Goal: Information Seeking & Learning: Learn about a topic

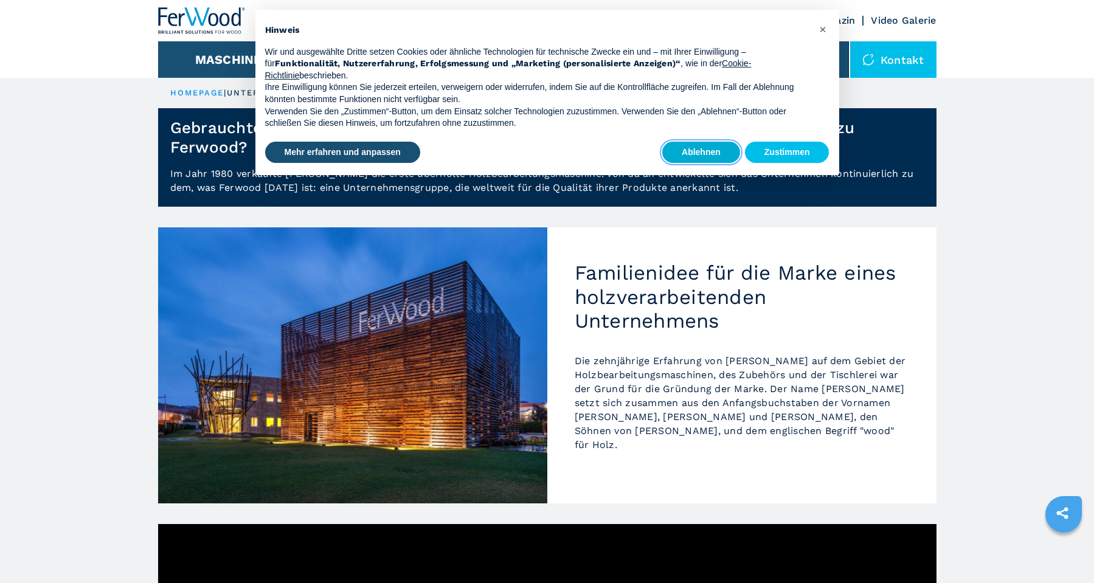
click at [723, 142] on button "Ablehnen" at bounding box center [701, 153] width 78 height 22
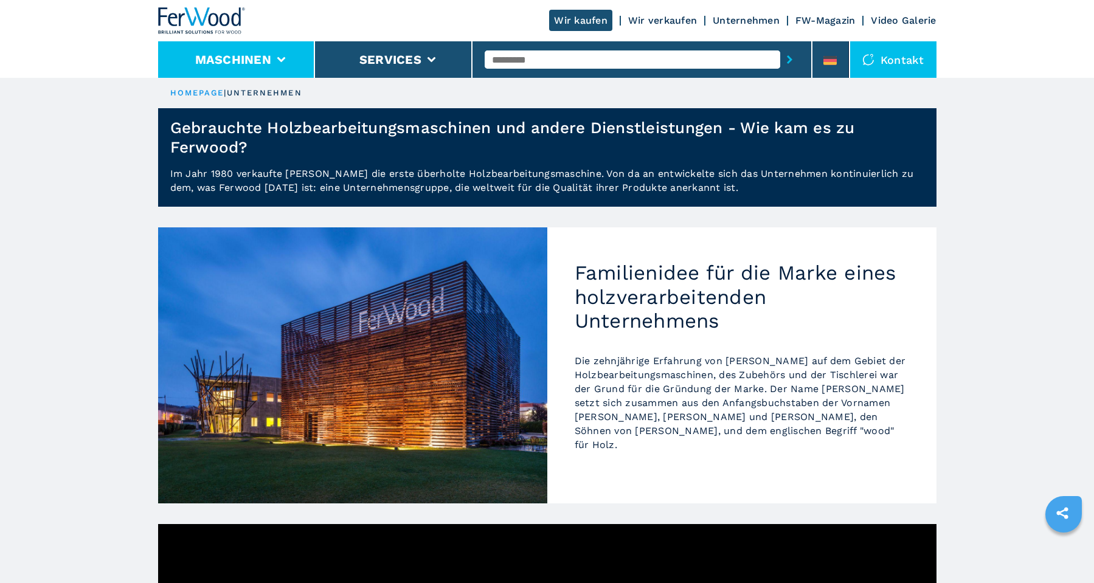
click at [279, 55] on li "Maschinen" at bounding box center [236, 59] width 157 height 36
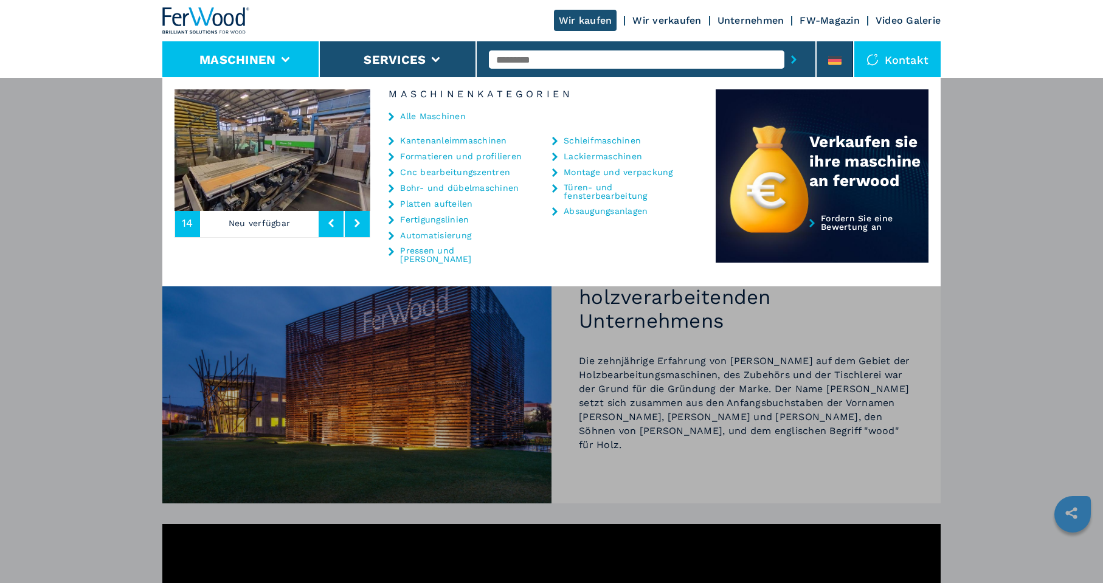
click at [451, 141] on link "Kantenanleimmaschinen" at bounding box center [453, 140] width 106 height 9
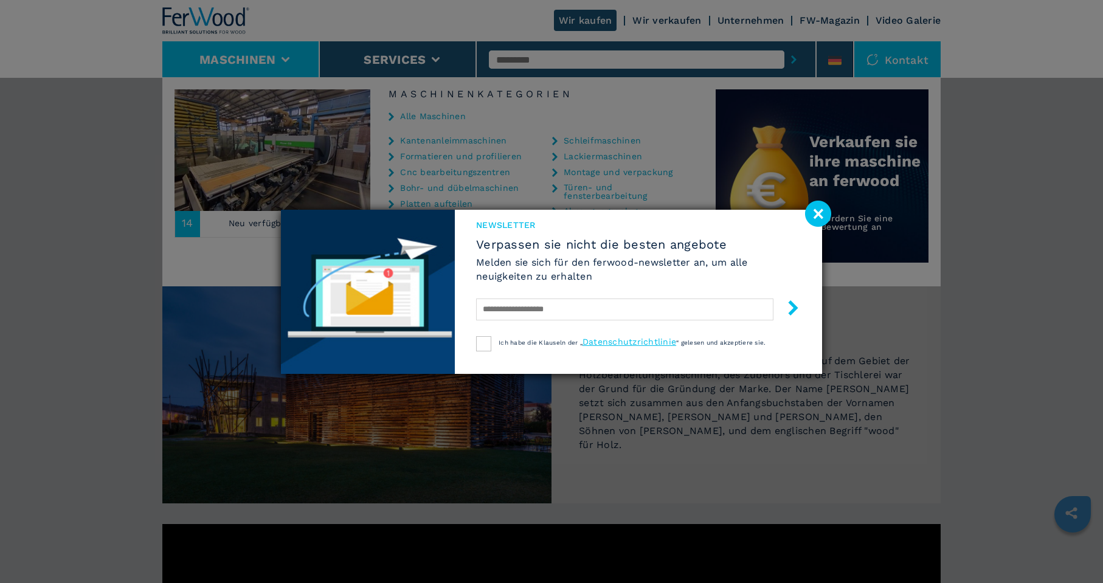
click at [818, 217] on image at bounding box center [818, 214] width 26 height 26
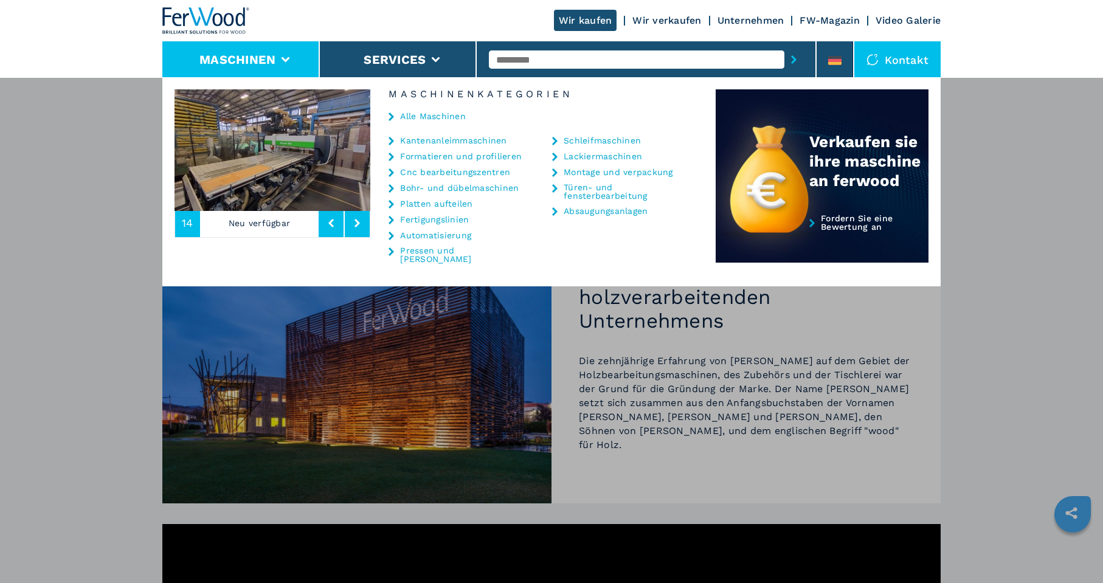
click at [428, 142] on link "Kantenanleimmaschinen" at bounding box center [453, 140] width 106 height 9
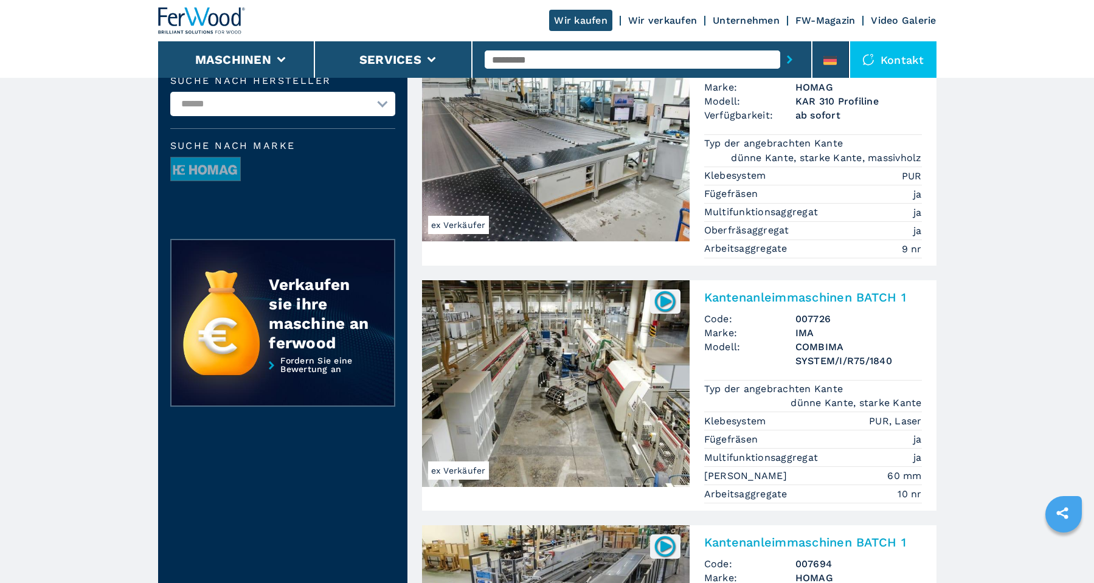
scroll to position [426, 0]
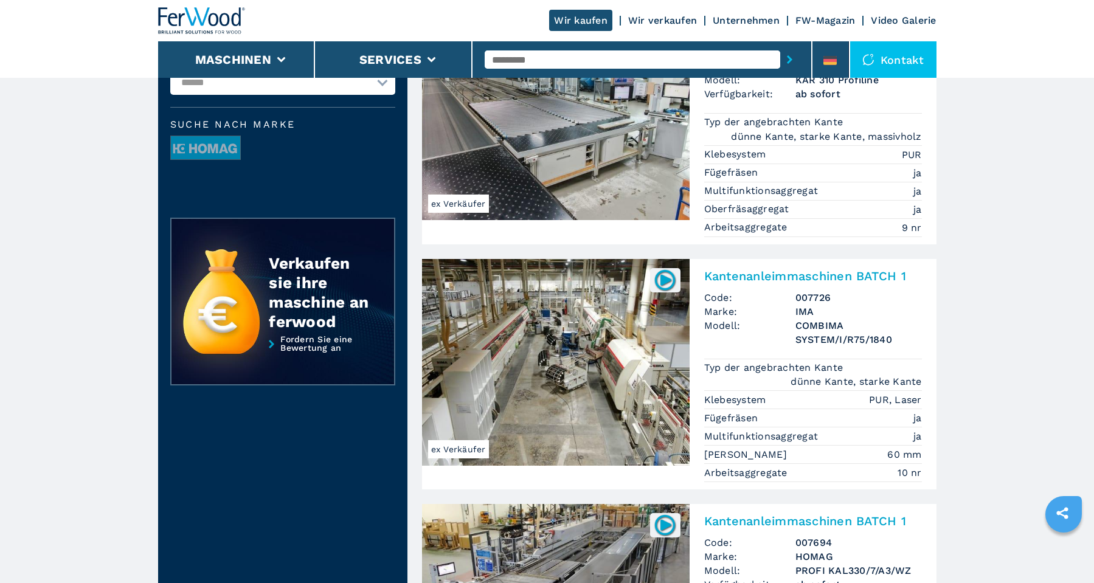
click at [747, 279] on h2 "Kantenanleimmaschinen BATCH 1" at bounding box center [813, 276] width 218 height 15
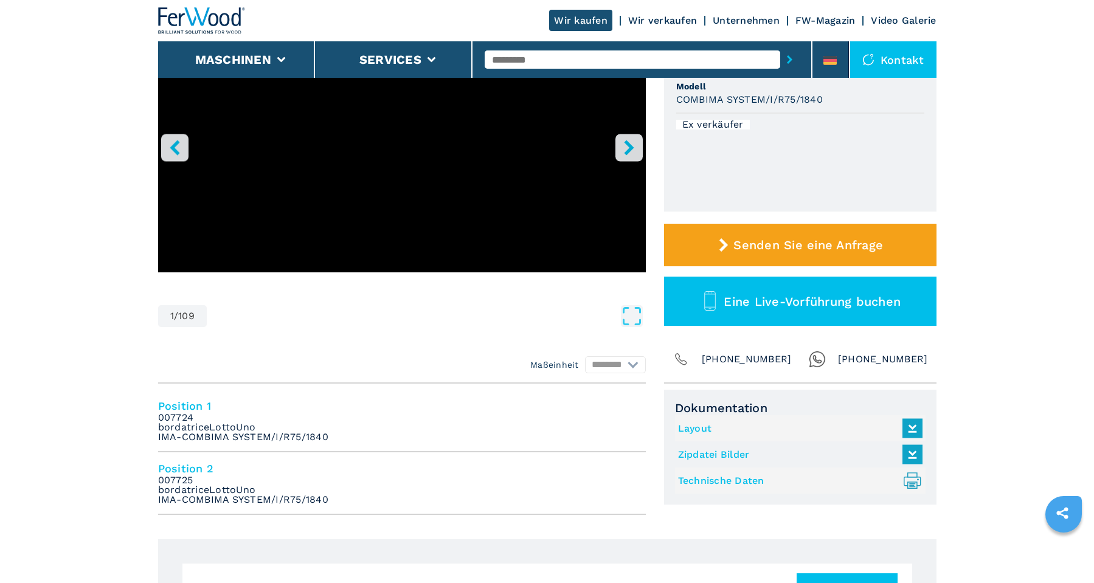
scroll to position [122, 0]
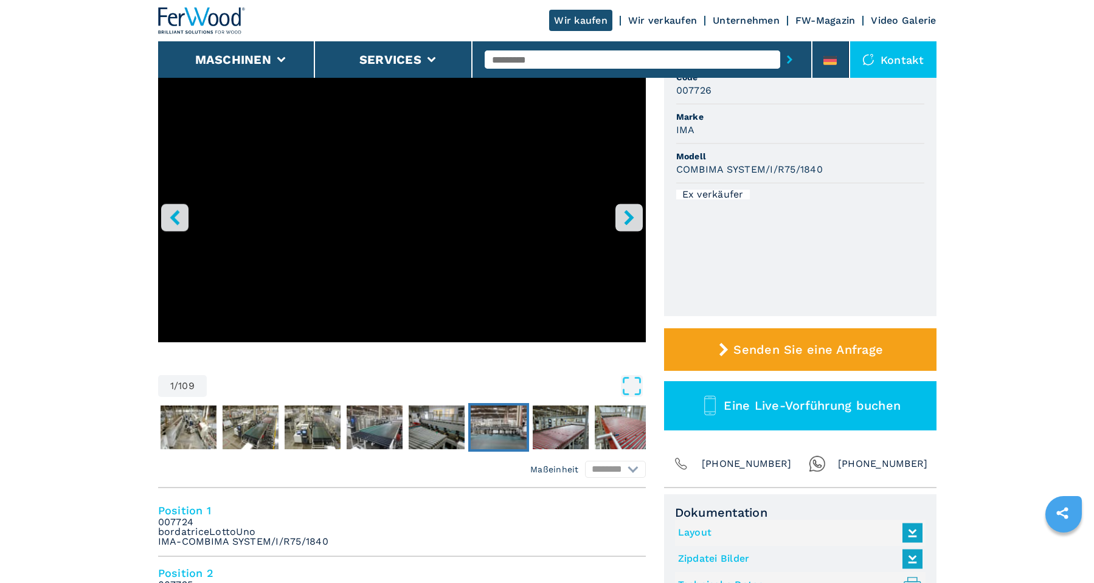
click at [502, 429] on img "Go to Slide 7" at bounding box center [499, 427] width 56 height 44
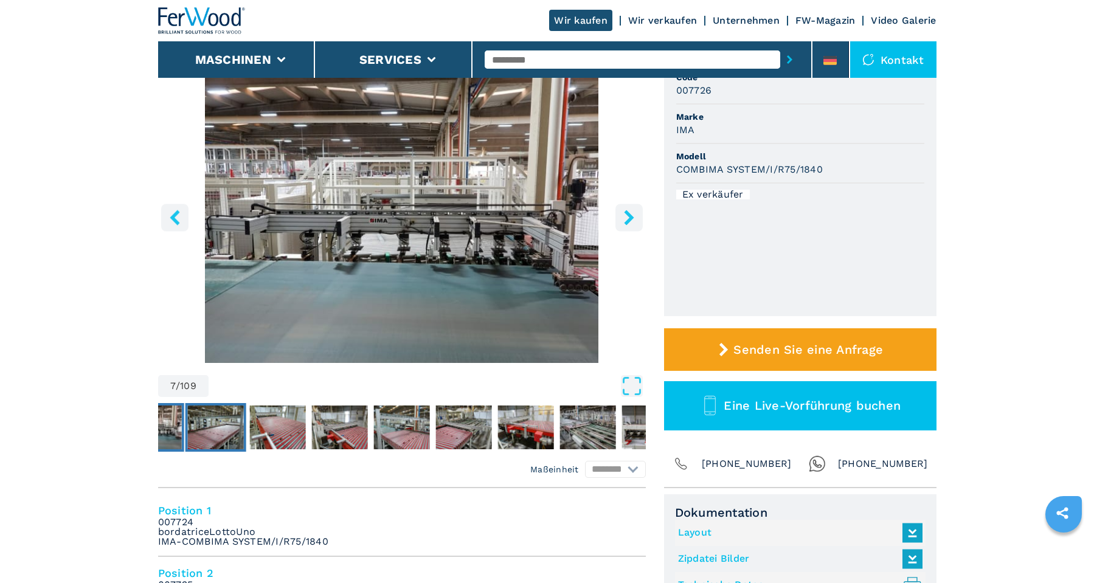
click at [187, 427] on img "Go to Slide 8" at bounding box center [215, 427] width 56 height 44
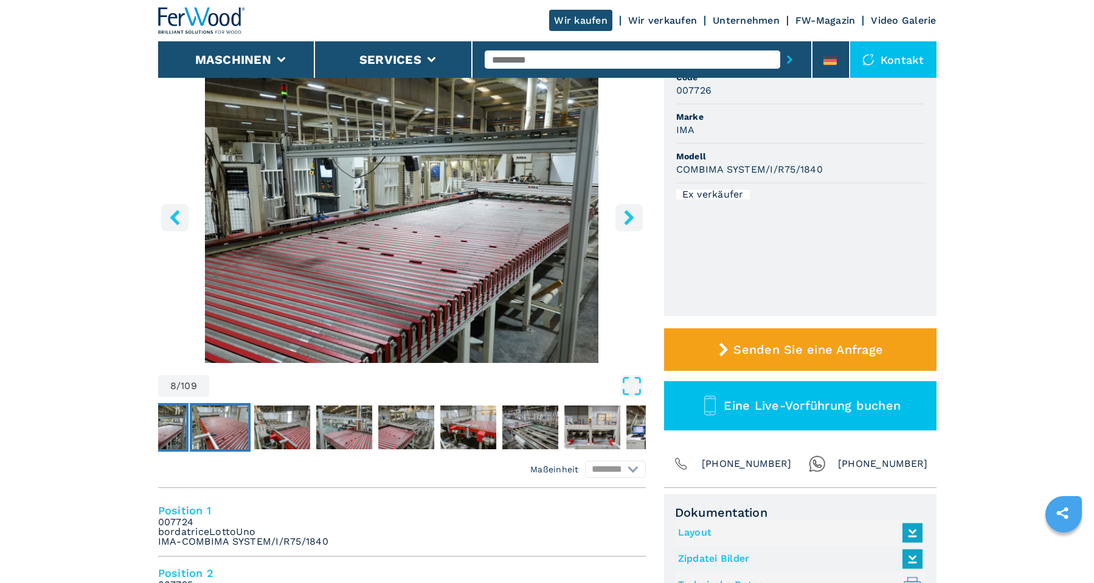
click at [240, 424] on img "Go to Slide 9" at bounding box center [220, 427] width 56 height 44
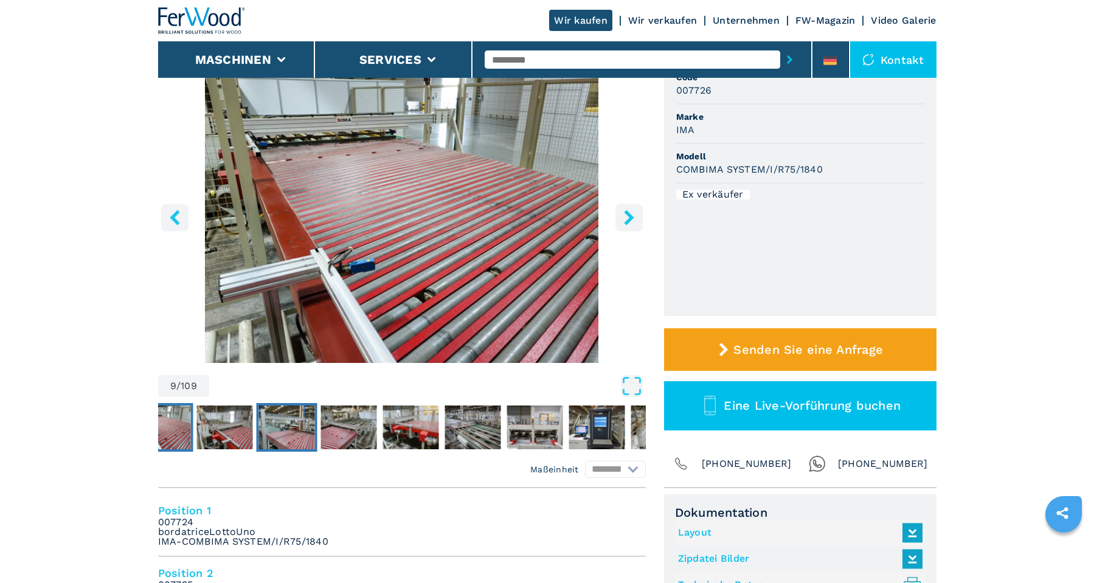
click at [286, 421] on img "Go to Slide 11" at bounding box center [286, 427] width 56 height 44
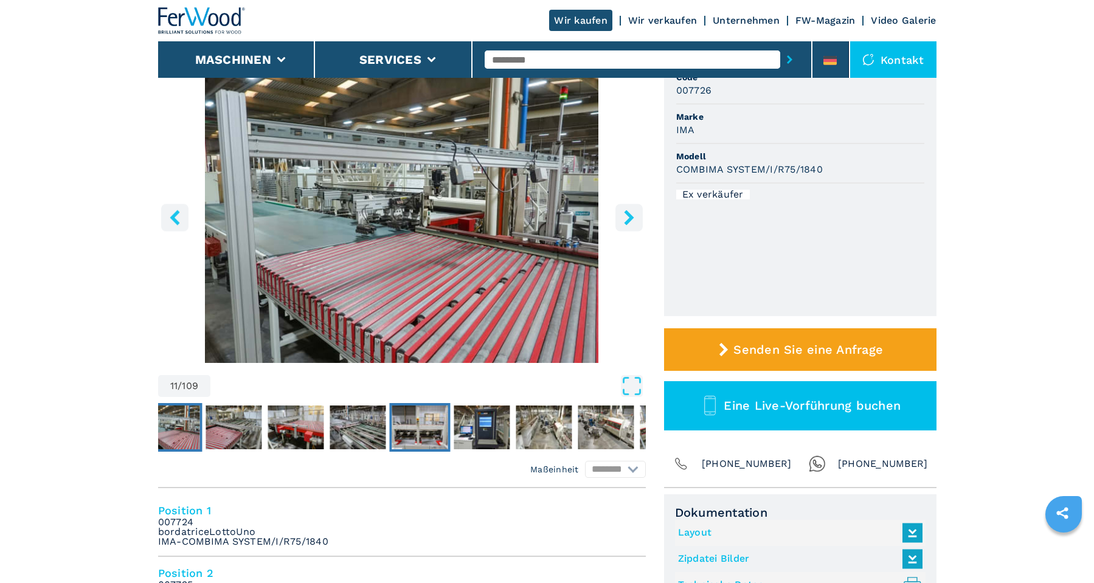
click at [402, 424] on img "Go to Slide 15" at bounding box center [419, 427] width 56 height 44
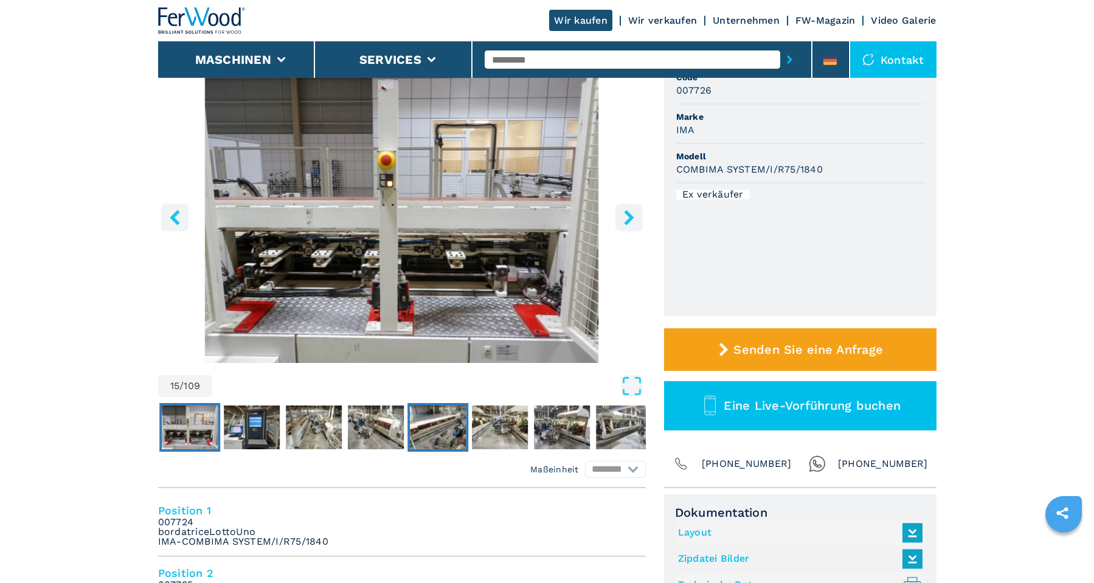
click at [440, 426] on img "Go to Slide 19" at bounding box center [438, 427] width 56 height 44
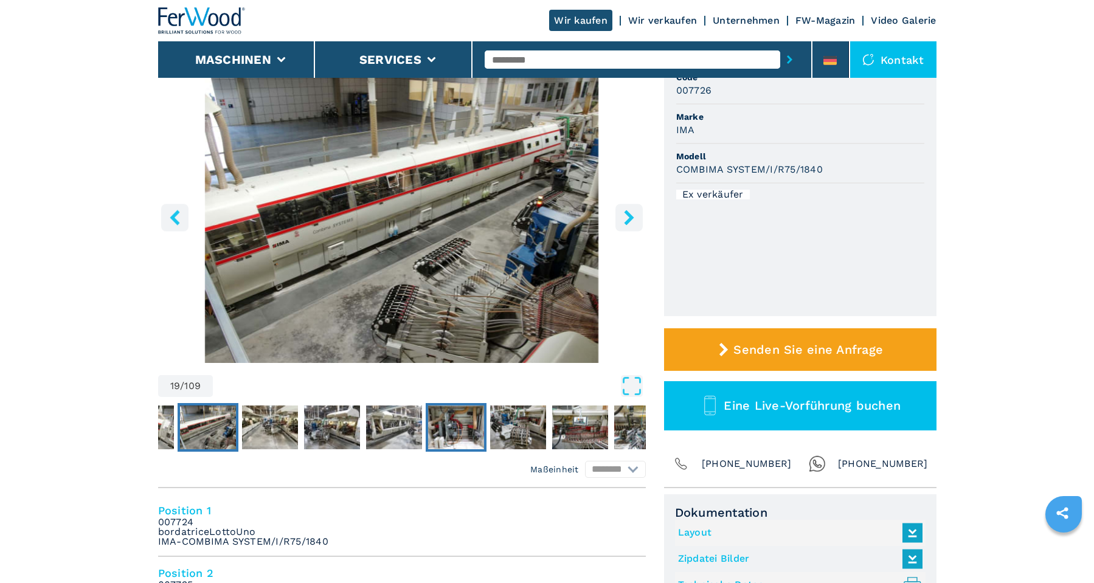
click at [483, 426] on img "Go to Slide 23" at bounding box center [456, 427] width 56 height 44
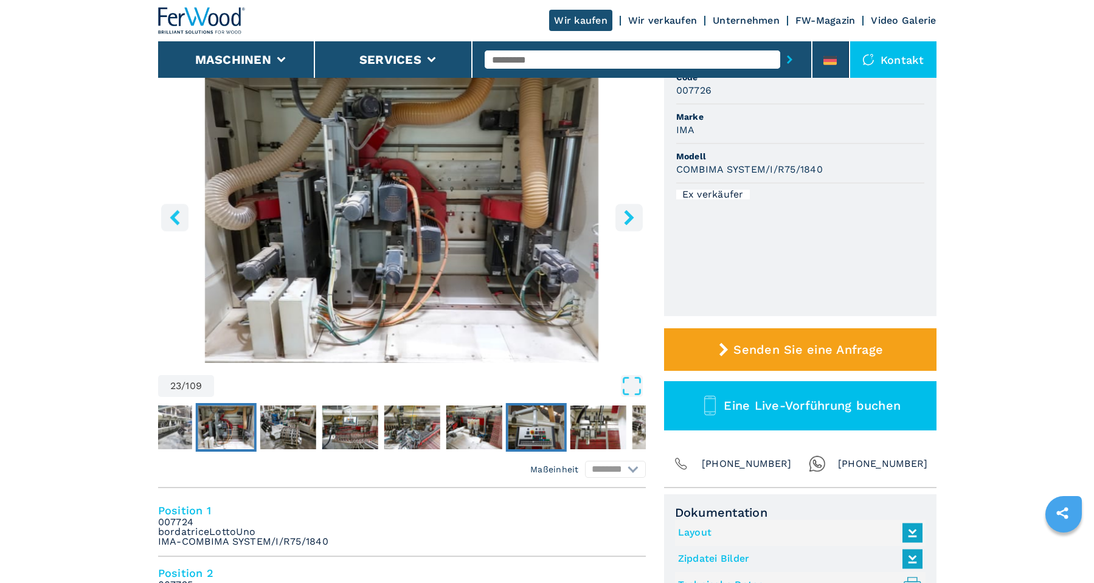
click at [509, 426] on img "Go to Slide 28" at bounding box center [536, 427] width 56 height 44
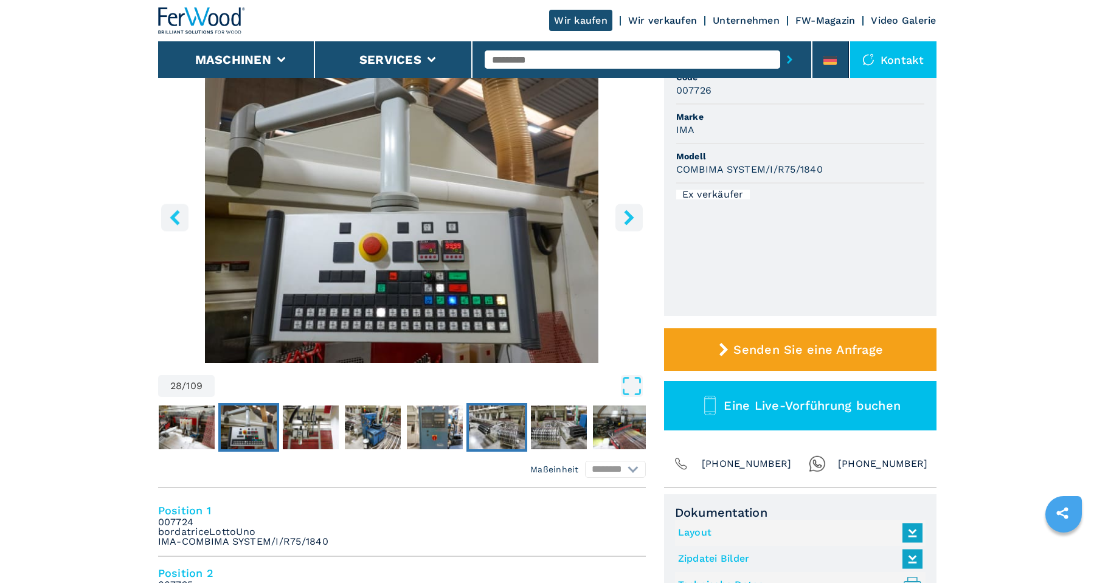
click at [509, 426] on img "Go to Slide 32" at bounding box center [497, 427] width 56 height 44
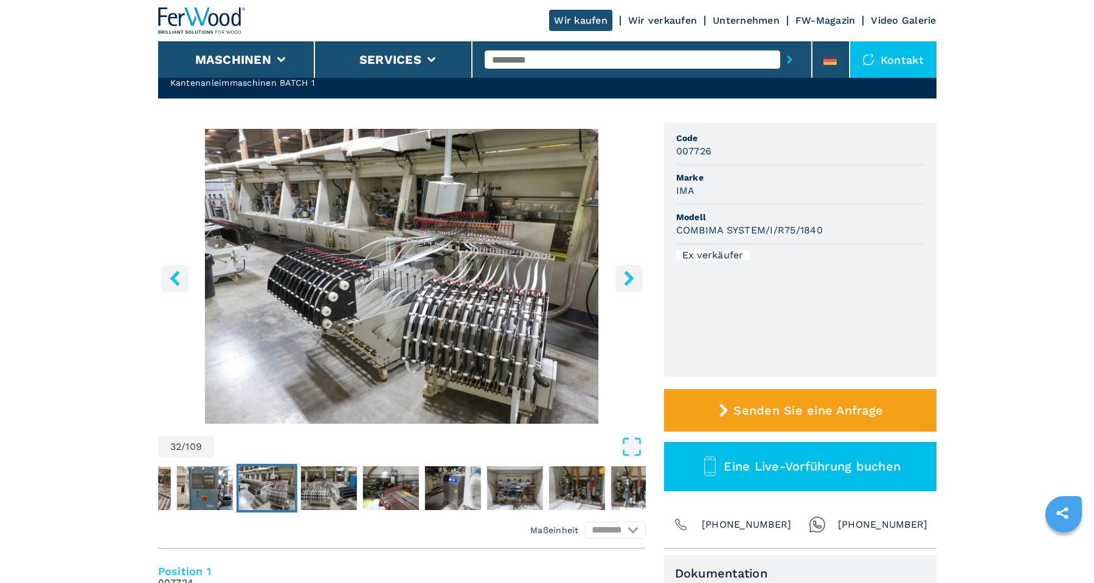
scroll to position [0, 0]
